Goal: Task Accomplishment & Management: Use online tool/utility

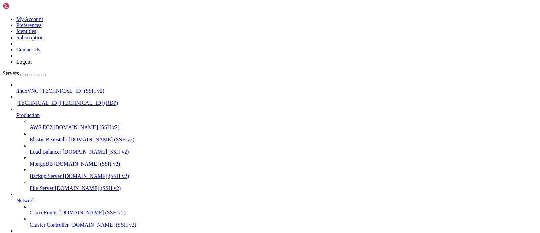
drag, startPoint x: 0, startPoint y: 0, endPoint x: 310, endPoint y: 89, distance: 322.8
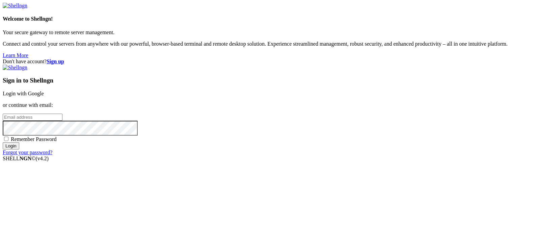
click at [44, 90] on link "Login with Google" at bounding box center [23, 93] width 41 height 6
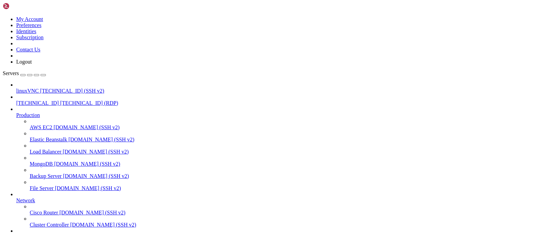
click at [48, 100] on span "[TECHNICAL_ID]" at bounding box center [37, 103] width 43 height 6
drag, startPoint x: 144, startPoint y: 523, endPoint x: 100, endPoint y: 518, distance: 44.2
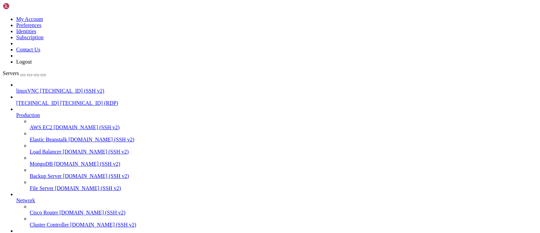
drag, startPoint x: 154, startPoint y: 522, endPoint x: 82, endPoint y: 516, distance: 71.8
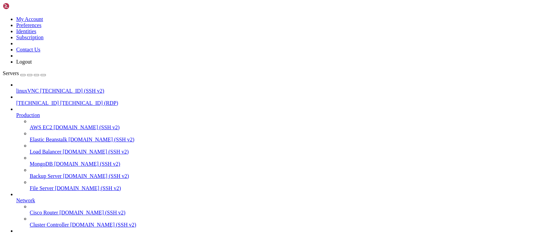
drag, startPoint x: 455, startPoint y: 470, endPoint x: 458, endPoint y: 501, distance: 30.5
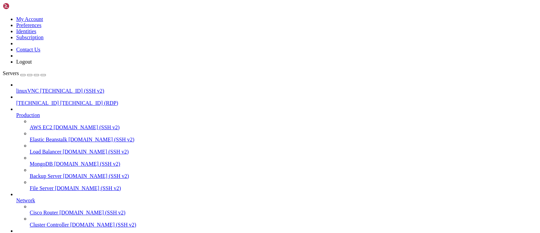
drag, startPoint x: 277, startPoint y: 519, endPoint x: 278, endPoint y: 508, distance: 10.8
click at [39, 88] on span "linuxVNC" at bounding box center [27, 91] width 23 height 6
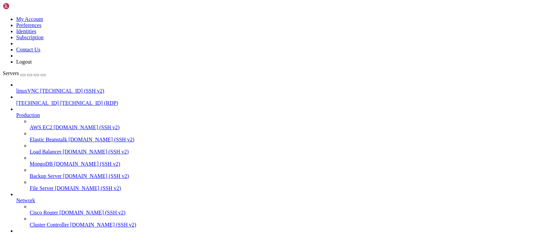
click at [39, 88] on span "linuxVNC" at bounding box center [27, 91] width 23 height 6
drag, startPoint x: 74, startPoint y: 646, endPoint x: 5, endPoint y: 501, distance: 160.5
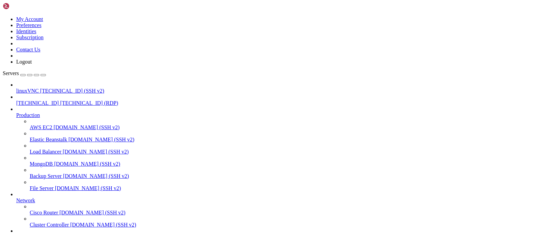
copy div "root@suspectzero13:/home/suspectzero# more apisellput2.py from ib_insync import…"
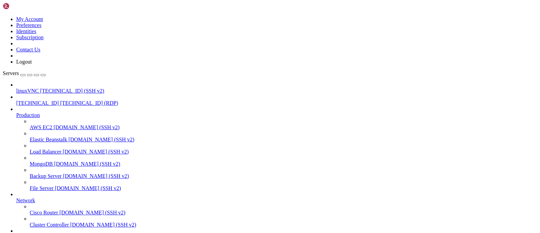
drag, startPoint x: 5, startPoint y: 407, endPoint x: 213, endPoint y: 574, distance: 267.0
drag, startPoint x: 278, startPoint y: 521, endPoint x: 284, endPoint y: 534, distance: 14.5
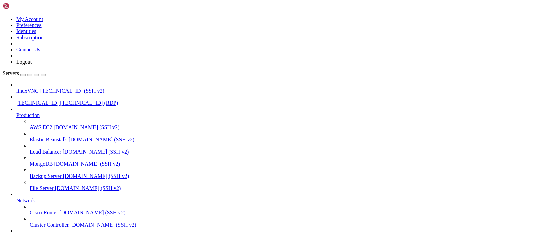
drag, startPoint x: 133, startPoint y: 529, endPoint x: 12, endPoint y: 387, distance: 186.5
drag, startPoint x: 277, startPoint y: 530, endPoint x: 277, endPoint y: 523, distance: 6.8
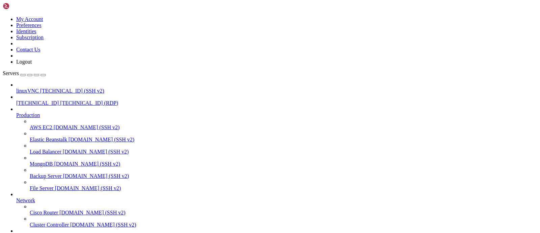
drag, startPoint x: 277, startPoint y: 396, endPoint x: 284, endPoint y: 506, distance: 110.6
drag, startPoint x: 279, startPoint y: 505, endPoint x: 279, endPoint y: 525, distance: 19.9
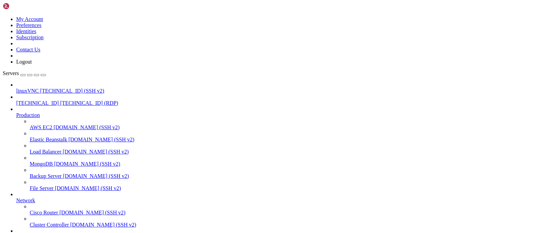
drag, startPoint x: 5, startPoint y: 393, endPoint x: 260, endPoint y: 537, distance: 293.0
drag, startPoint x: 278, startPoint y: 524, endPoint x: 281, endPoint y: 547, distance: 23.2
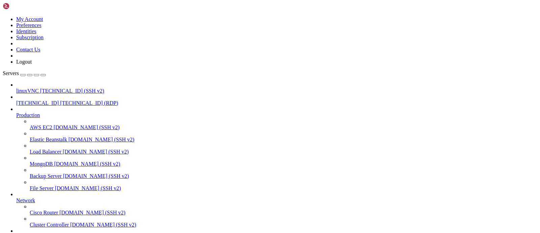
drag, startPoint x: 456, startPoint y: 530, endPoint x: 458, endPoint y: 543, distance: 13.2
drag, startPoint x: 174, startPoint y: 530, endPoint x: 3, endPoint y: 445, distance: 190.7
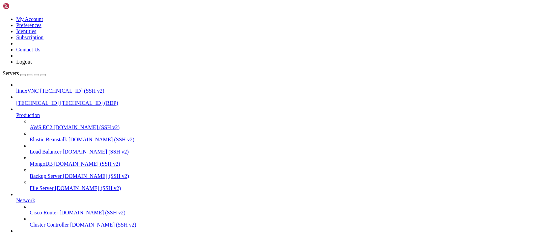
drag, startPoint x: 4, startPoint y: 440, endPoint x: 178, endPoint y: 543, distance: 202.2
drag, startPoint x: 456, startPoint y: 521, endPoint x: 456, endPoint y: 531, distance: 9.8
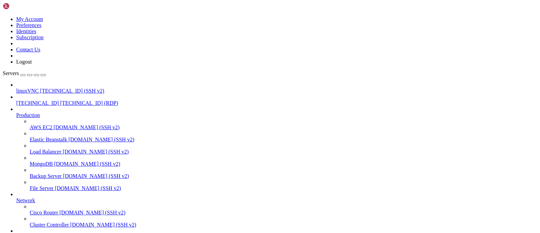
drag, startPoint x: 258, startPoint y: 533, endPoint x: 144, endPoint y: 483, distance: 124.1
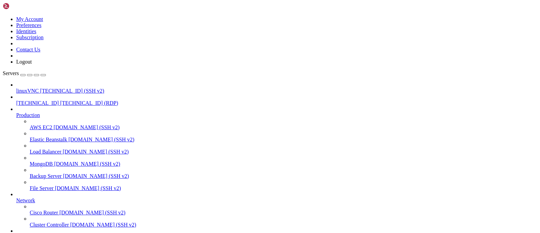
drag, startPoint x: 90, startPoint y: 500, endPoint x: 37, endPoint y: 585, distance: 100.2
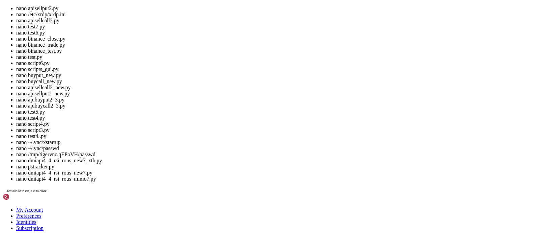
scroll to position [1997, 0]
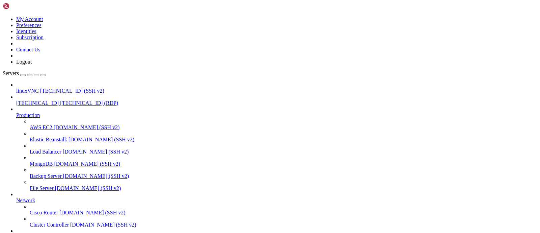
drag, startPoint x: 97, startPoint y: 496, endPoint x: 86, endPoint y: 581, distance: 85.4
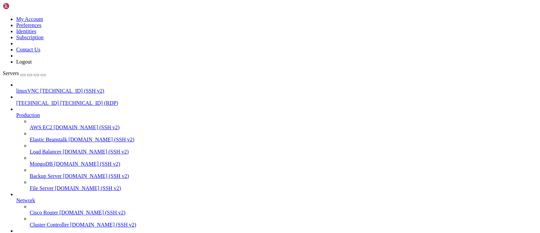
drag, startPoint x: 454, startPoint y: 527, endPoint x: 458, endPoint y: 549, distance: 22.9
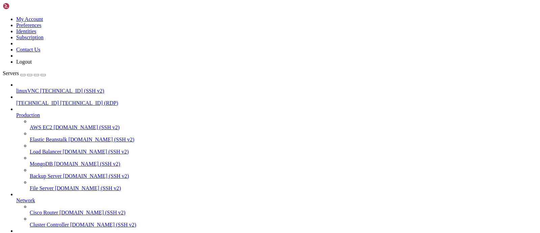
drag, startPoint x: 58, startPoint y: 531, endPoint x: 58, endPoint y: 528, distance: 3.7
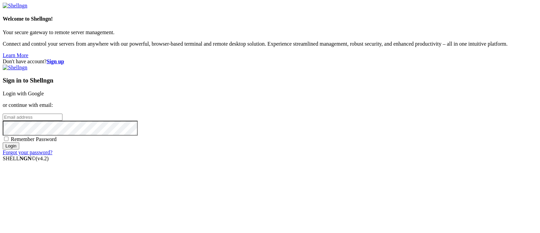
click at [44, 90] on link "Login with Google" at bounding box center [23, 93] width 41 height 6
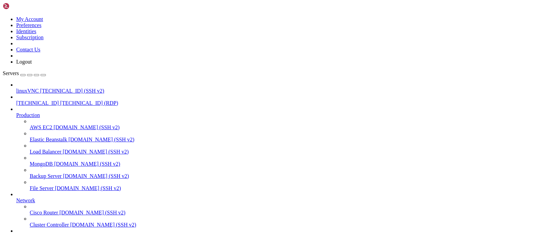
scroll to position [2009, 0]
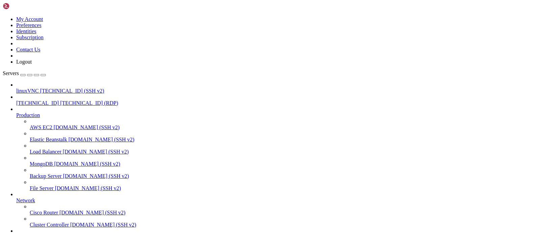
click at [60, 100] on span "[TECHNICAL_ID] (RDP)" at bounding box center [89, 103] width 58 height 6
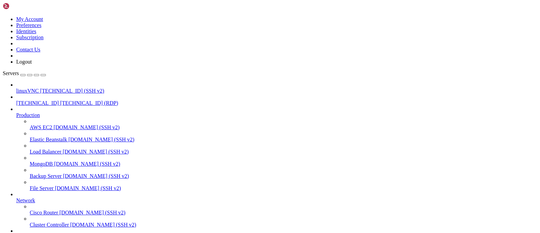
click at [60, 100] on span "[TECHNICAL_ID] (RDP)" at bounding box center [89, 103] width 58 height 6
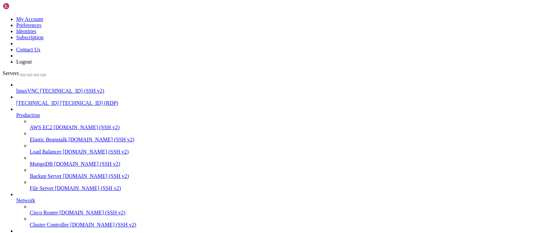
click at [60, 100] on span "[TECHNICAL_ID] (RDP)" at bounding box center [89, 103] width 58 height 6
click at [44, 100] on span "[TECHNICAL_ID]" at bounding box center [37, 103] width 43 height 6
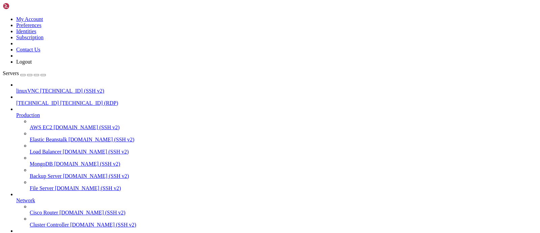
click at [45, 100] on span "[TECHNICAL_ID]" at bounding box center [37, 103] width 43 height 6
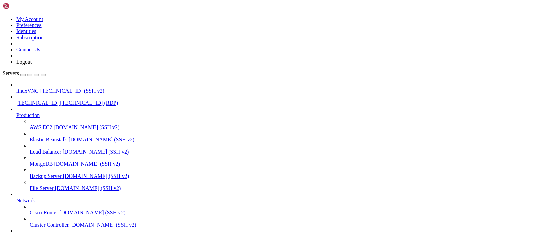
drag, startPoint x: 455, startPoint y: 380, endPoint x: 458, endPoint y: 455, distance: 75.3
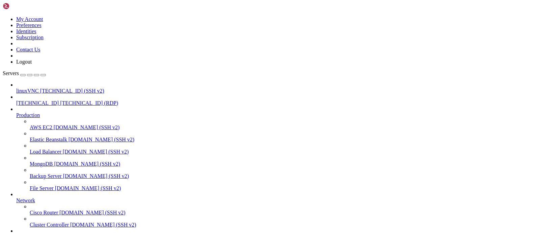
drag, startPoint x: 454, startPoint y: 415, endPoint x: 458, endPoint y: 496, distance: 81.8
drag, startPoint x: 454, startPoint y: 479, endPoint x: 458, endPoint y: 498, distance: 19.3
drag, startPoint x: 455, startPoint y: 501, endPoint x: 457, endPoint y: 495, distance: 6.1
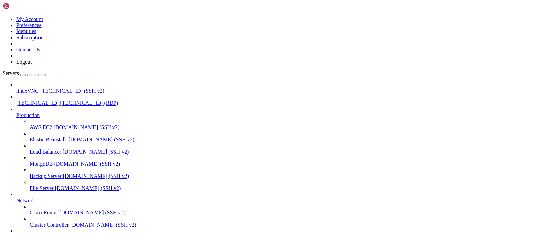
drag, startPoint x: 457, startPoint y: 507, endPoint x: 457, endPoint y: 497, distance: 10.5
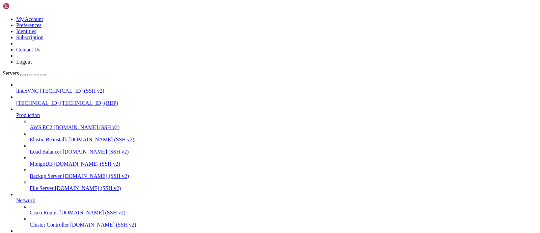
drag, startPoint x: 404, startPoint y: 416, endPoint x: 410, endPoint y: 489, distance: 72.8
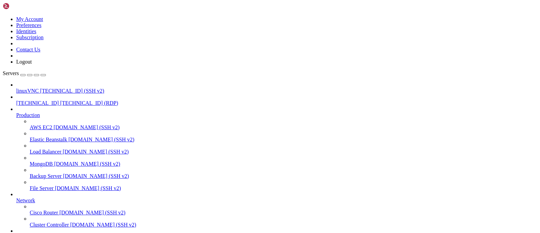
drag, startPoint x: 404, startPoint y: 460, endPoint x: 402, endPoint y: 444, distance: 16.4
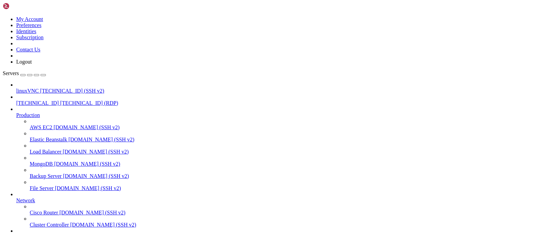
drag, startPoint x: 455, startPoint y: 381, endPoint x: 458, endPoint y: 470, distance: 89.2
drag, startPoint x: 455, startPoint y: 404, endPoint x: 458, endPoint y: 486, distance: 82.4
drag, startPoint x: 454, startPoint y: 430, endPoint x: 458, endPoint y: 497, distance: 67.3
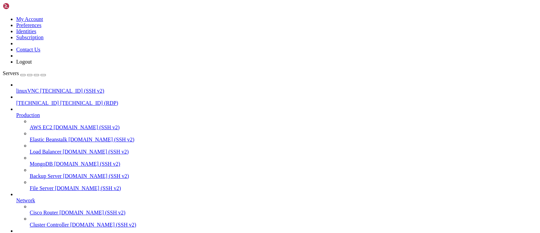
drag, startPoint x: 455, startPoint y: 482, endPoint x: 456, endPoint y: 494, distance: 11.2
drag, startPoint x: 456, startPoint y: 492, endPoint x: 454, endPoint y: 510, distance: 17.6
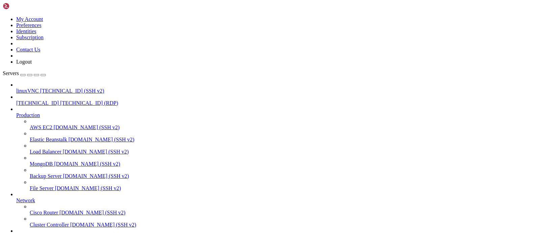
drag, startPoint x: 455, startPoint y: 510, endPoint x: 456, endPoint y: 517, distance: 6.8
drag, startPoint x: 272, startPoint y: 517, endPoint x: 185, endPoint y: 556, distance: 95.2
drag, startPoint x: 454, startPoint y: 487, endPoint x: 455, endPoint y: 497, distance: 9.8
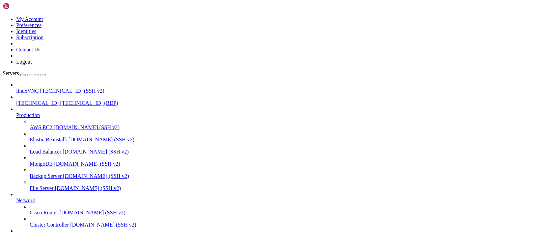
click at [43, 75] on div "button" at bounding box center [43, 75] width 0 height 0
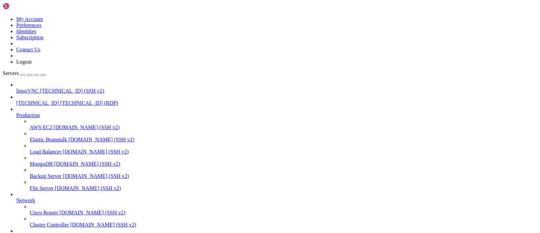
drag, startPoint x: 4, startPoint y: 408, endPoint x: 512, endPoint y: 407, distance: 508.4
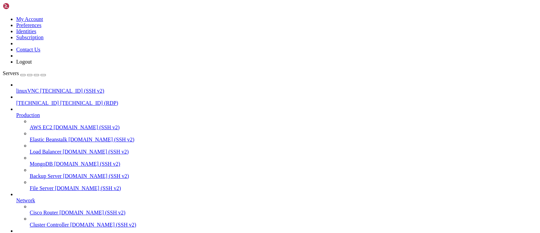
drag, startPoint x: 67, startPoint y: 521, endPoint x: 70, endPoint y: 507, distance: 14.2
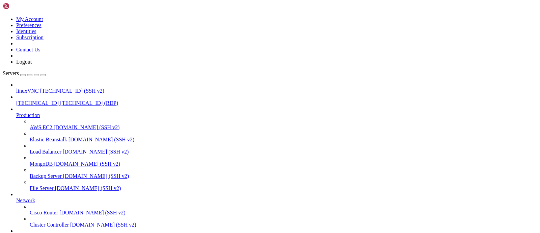
drag, startPoint x: 281, startPoint y: 520, endPoint x: 282, endPoint y: 498, distance: 21.6
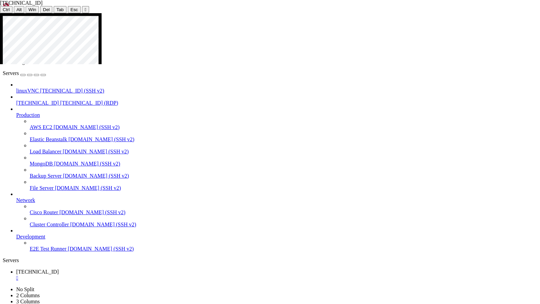
drag, startPoint x: 495, startPoint y: 309, endPoint x: 480, endPoint y: 278, distance: 34.1
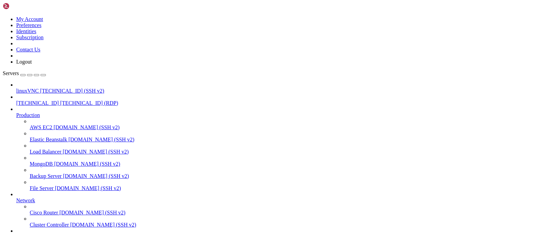
drag, startPoint x: 496, startPoint y: 347, endPoint x: 443, endPoint y: 351, distance: 53.9
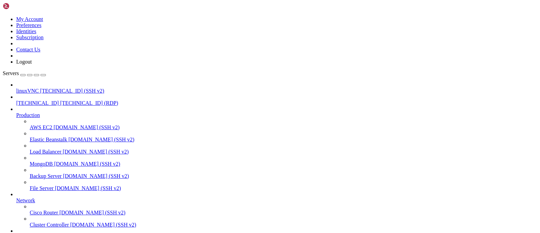
drag, startPoint x: 419, startPoint y: 355, endPoint x: 387, endPoint y: 324, distance: 44.4
drag, startPoint x: 180, startPoint y: 539, endPoint x: 180, endPoint y: 317, distance: 222.1
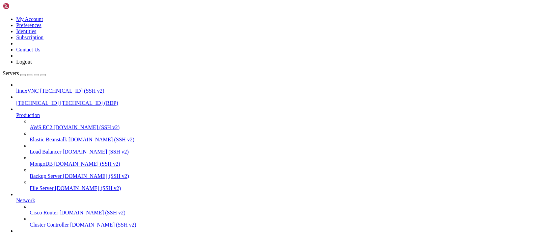
drag, startPoint x: 28, startPoint y: 352, endPoint x: 58, endPoint y: 345, distance: 30.8
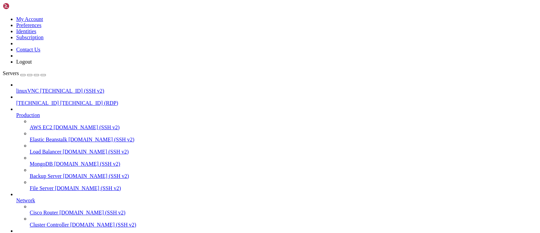
drag, startPoint x: 159, startPoint y: 472, endPoint x: 159, endPoint y: 535, distance: 62.8
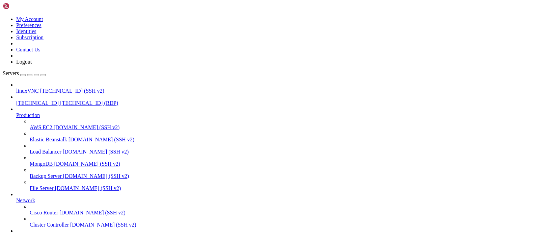
drag, startPoint x: 151, startPoint y: 522, endPoint x: 213, endPoint y: 525, distance: 62.2
drag, startPoint x: 176, startPoint y: 522, endPoint x: 207, endPoint y: 522, distance: 31.1
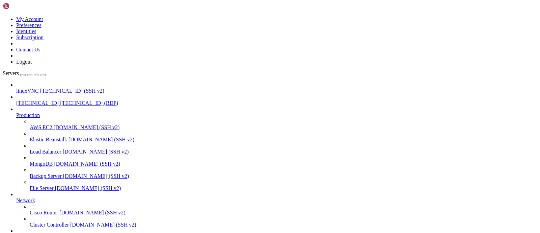
drag, startPoint x: 120, startPoint y: 402, endPoint x: 117, endPoint y: 431, distance: 29.5
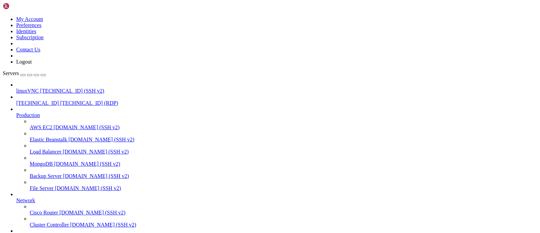
drag, startPoint x: 62, startPoint y: 519, endPoint x: 71, endPoint y: 489, distance: 31.2
drag, startPoint x: 79, startPoint y: 457, endPoint x: 181, endPoint y: 407, distance: 113.7
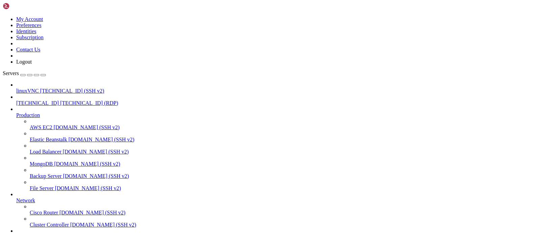
drag, startPoint x: 247, startPoint y: 440, endPoint x: 361, endPoint y: 431, distance: 114.1
drag, startPoint x: 245, startPoint y: 448, endPoint x: 399, endPoint y: 473, distance: 155.3
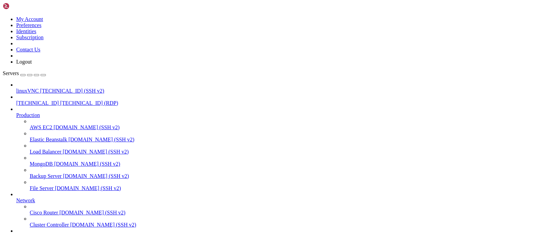
drag, startPoint x: 276, startPoint y: 410, endPoint x: 255, endPoint y: 409, distance: 20.9
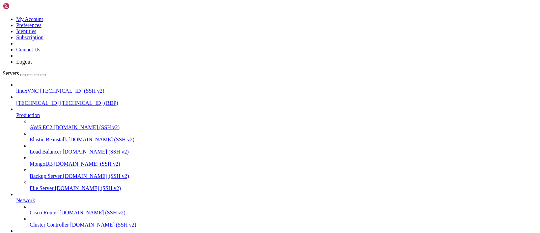
click at [60, 100] on span "[TECHNICAL_ID] (RDP)" at bounding box center [89, 103] width 58 height 6
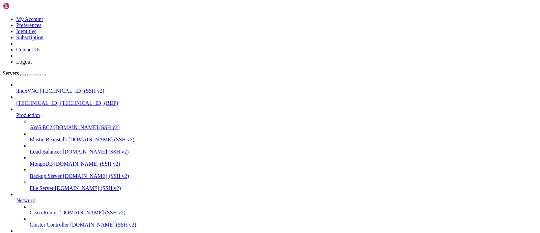
click at [60, 100] on span "[TECHNICAL_ID] (RDP)" at bounding box center [89, 103] width 58 height 6
click at [54, 100] on span "[TECHNICAL_ID]" at bounding box center [37, 103] width 43 height 6
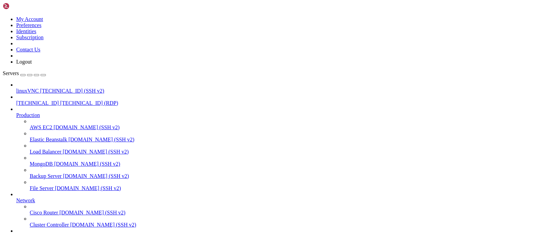
click at [60, 100] on span "[TECHNICAL_ID] (RDP)" at bounding box center [89, 103] width 58 height 6
click at [48, 100] on span "[TECHNICAL_ID]" at bounding box center [37, 103] width 43 height 6
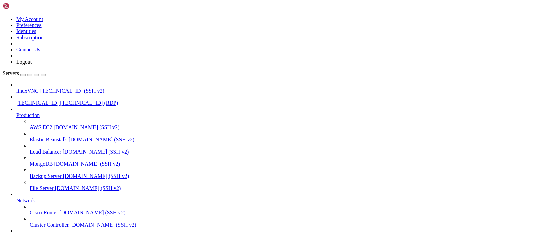
click at [48, 100] on span "[TECHNICAL_ID]" at bounding box center [37, 103] width 43 height 6
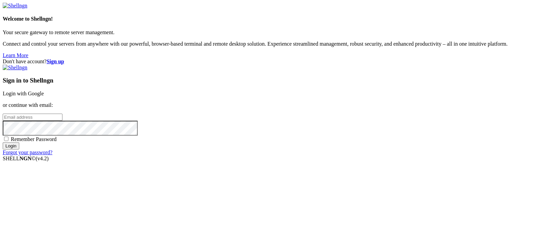
click at [451, 58] on div "Don't have account? Sign up Sign in to Shellngn Login with Google or continue w…" at bounding box center [270, 106] width 535 height 97
click at [44, 90] on link "Login with Google" at bounding box center [23, 93] width 41 height 6
